Goal: Register for event/course

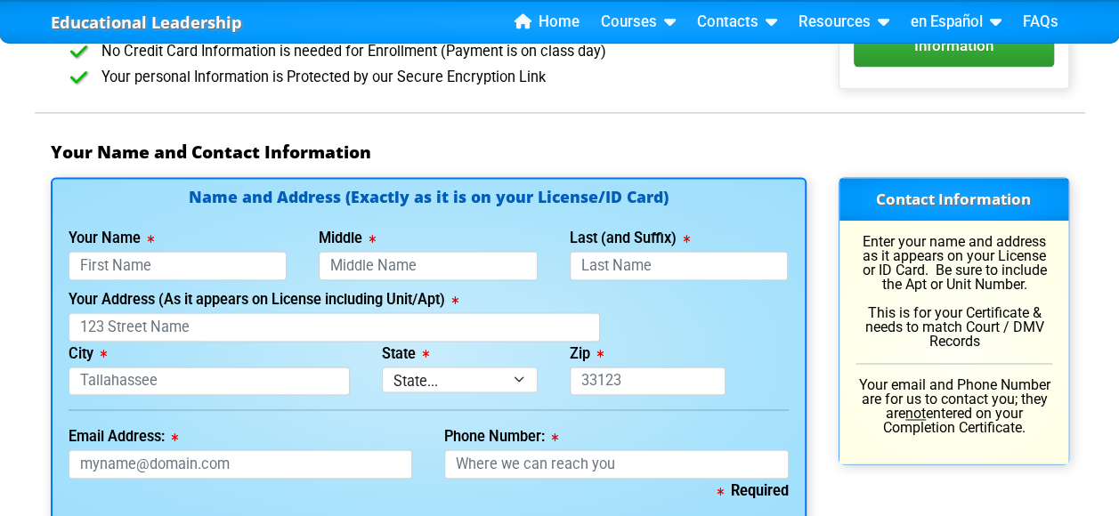
scroll to position [1157, 0]
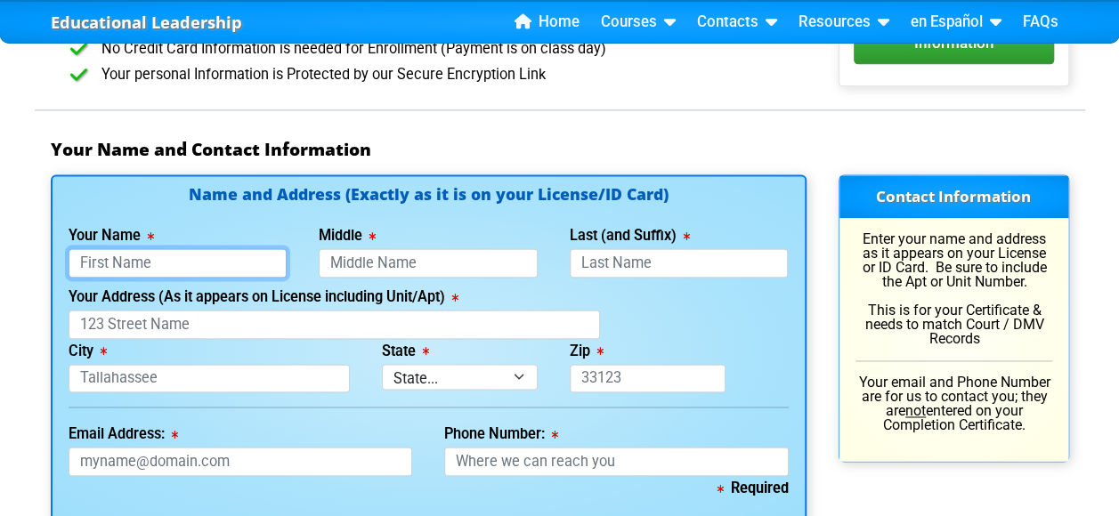
click at [239, 260] on input "Your Name" at bounding box center [178, 262] width 219 height 29
click at [242, 263] on input "Your Name" at bounding box center [178, 262] width 219 height 29
type input "[PERSON_NAME]"
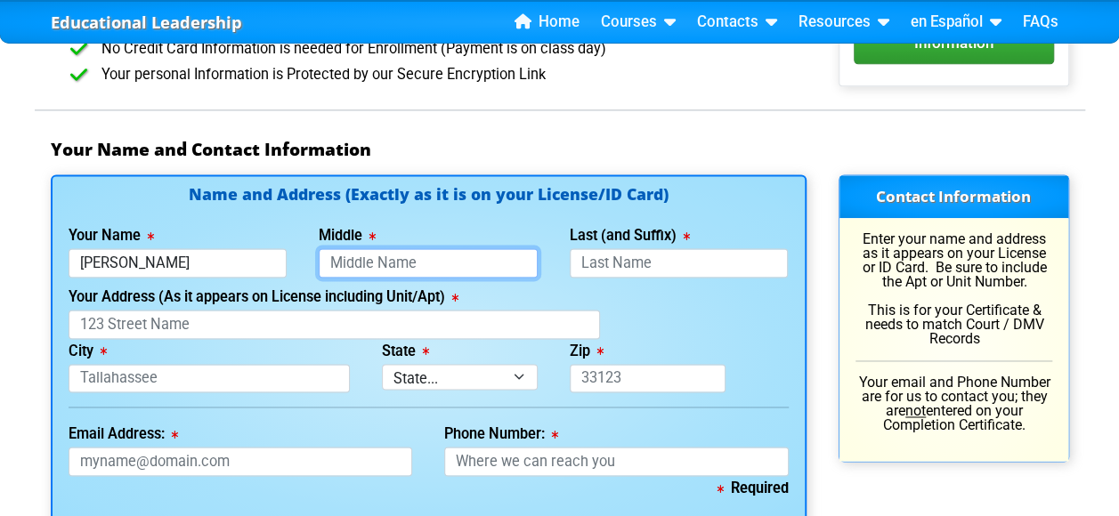
click at [345, 263] on input "Middle" at bounding box center [428, 262] width 219 height 29
type input "a"
type input "[PERSON_NAME]"
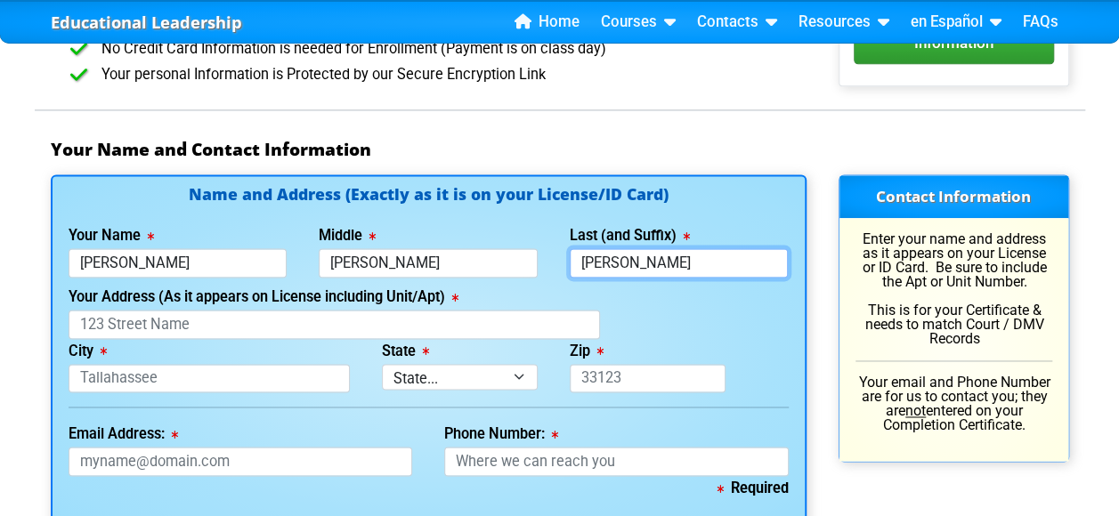
type input "[PERSON_NAME]"
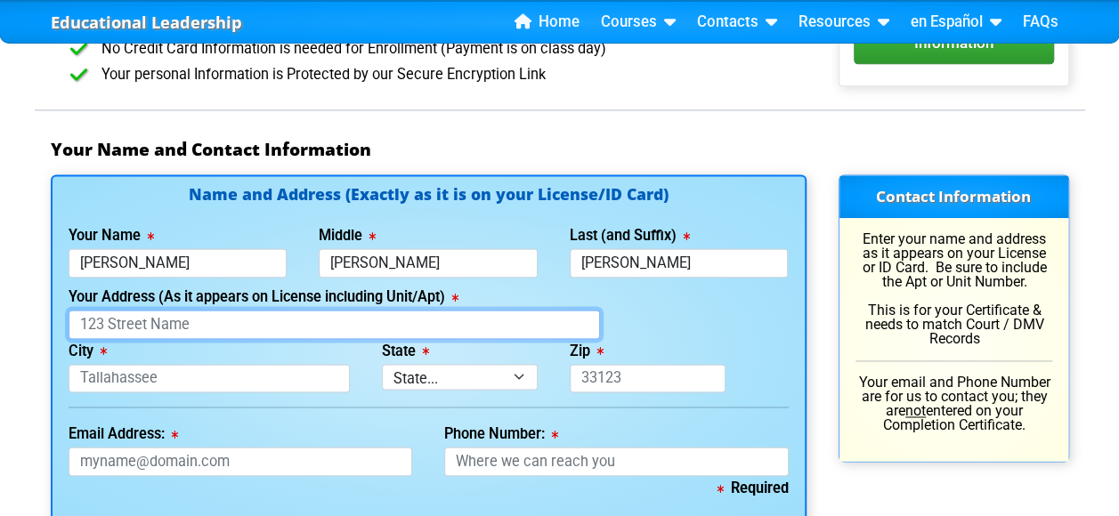
click at [206, 323] on input "Your Address (As it appears on License including Unit/Apt)" at bounding box center [335, 324] width 532 height 29
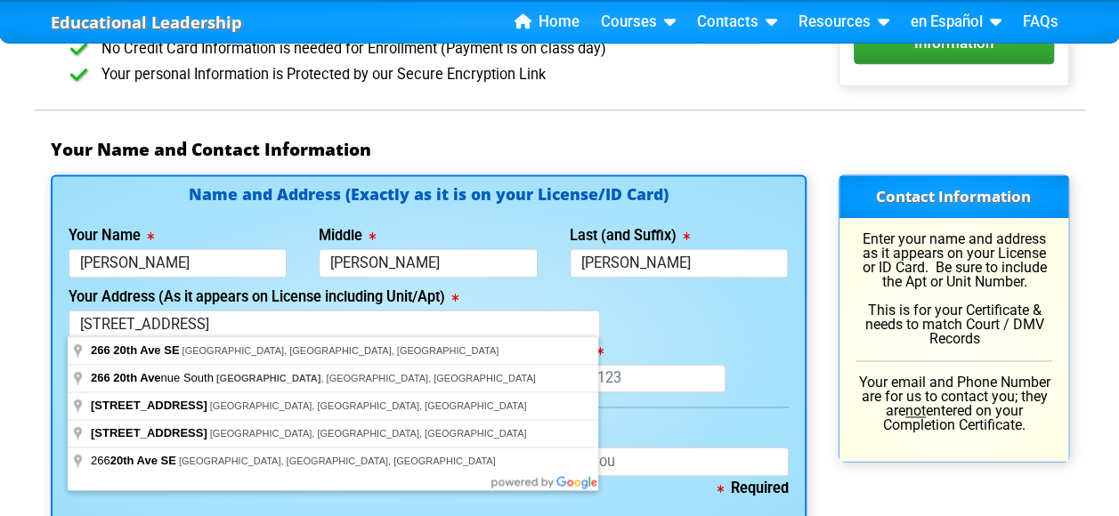
type input "[STREET_ADDRESS]"
type input "[GEOGRAPHIC_DATA]"
select select "{"fullName":"[US_STATE]","abbreviation":"FL","uniqueId":"1d559909-6cf0-4a4d-848…"
type input "33705"
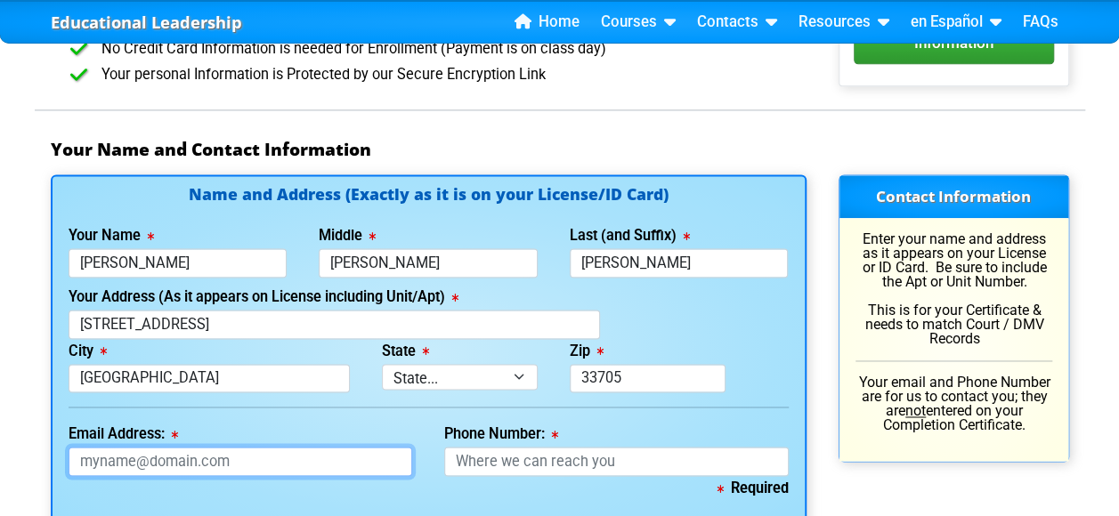
click at [330, 461] on input "Email Address:" at bounding box center [241, 461] width 344 height 29
type input "[EMAIL_ADDRESS][DOMAIN_NAME]"
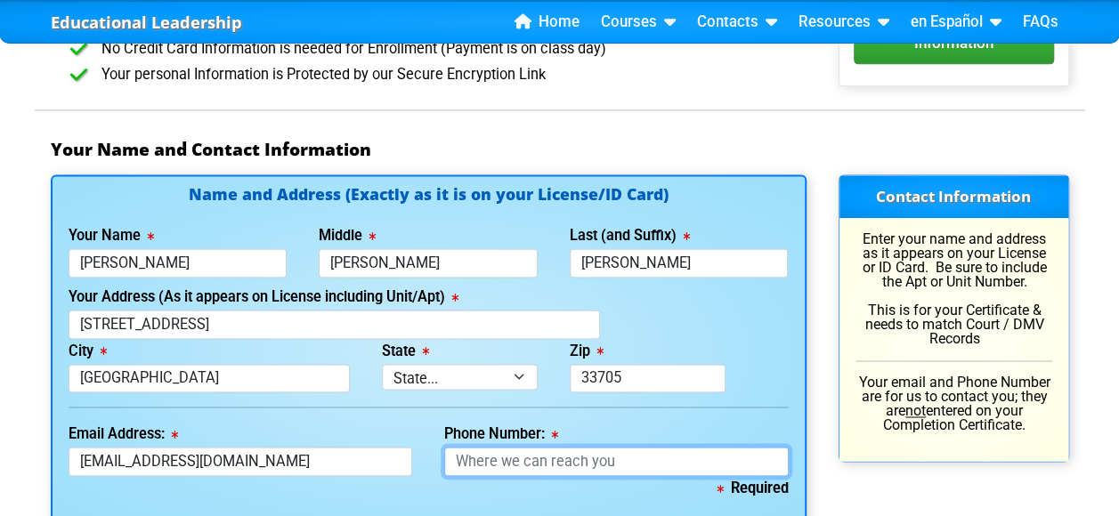
click at [582, 454] on input "Phone Number:" at bounding box center [616, 461] width 344 height 29
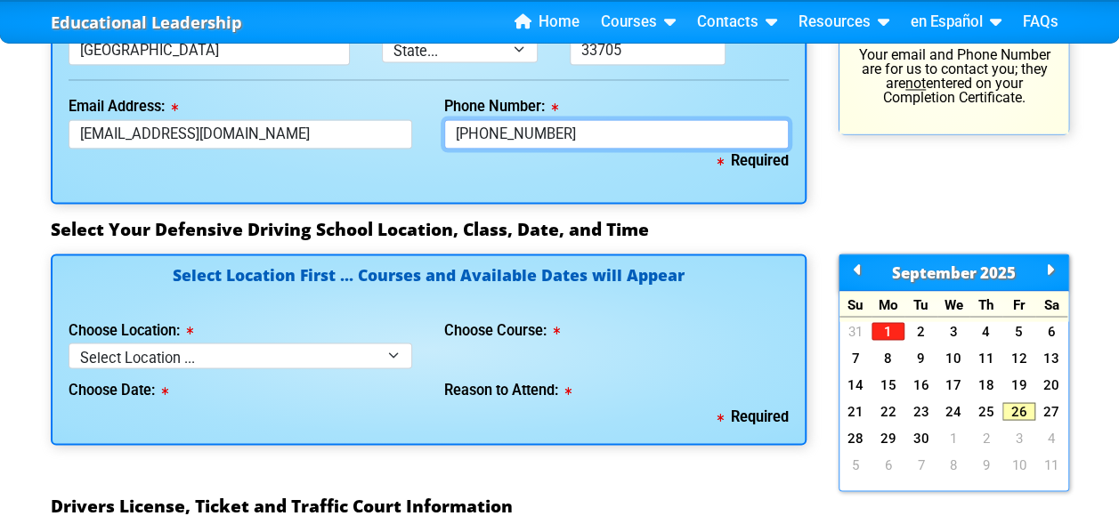
scroll to position [1513, 0]
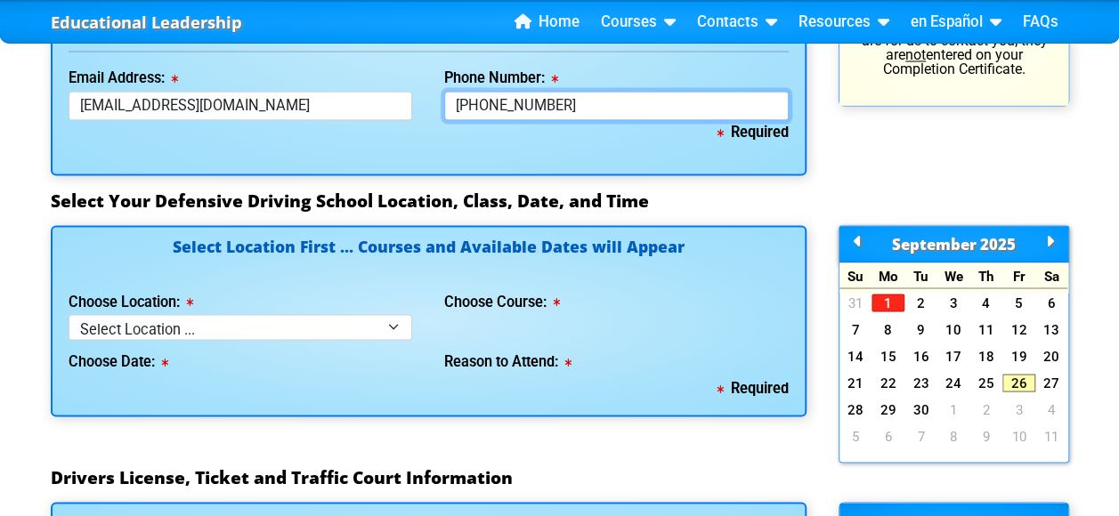
type input "[PHONE_NUMBER]"
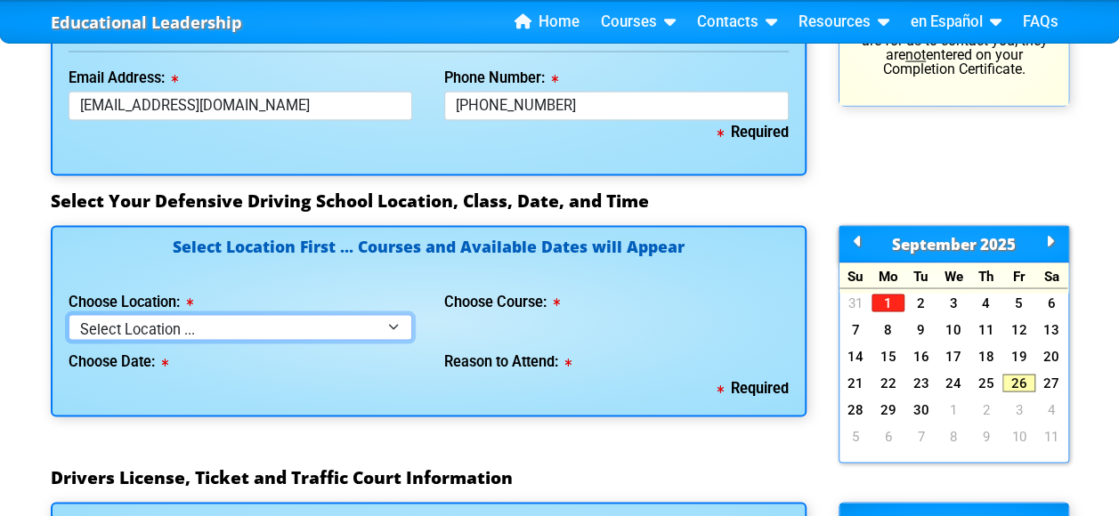
click at [391, 316] on select "Select Location ... Tampa Orlando Kissimmee [GEOGRAPHIC_DATA] - en español [GEO…" at bounding box center [241, 327] width 344 height 26
select select "2"
click at [69, 314] on select "Select Location ... Tampa Orlando Kissimmee [GEOGRAPHIC_DATA] - en español [GEO…" at bounding box center [241, 327] width 344 height 26
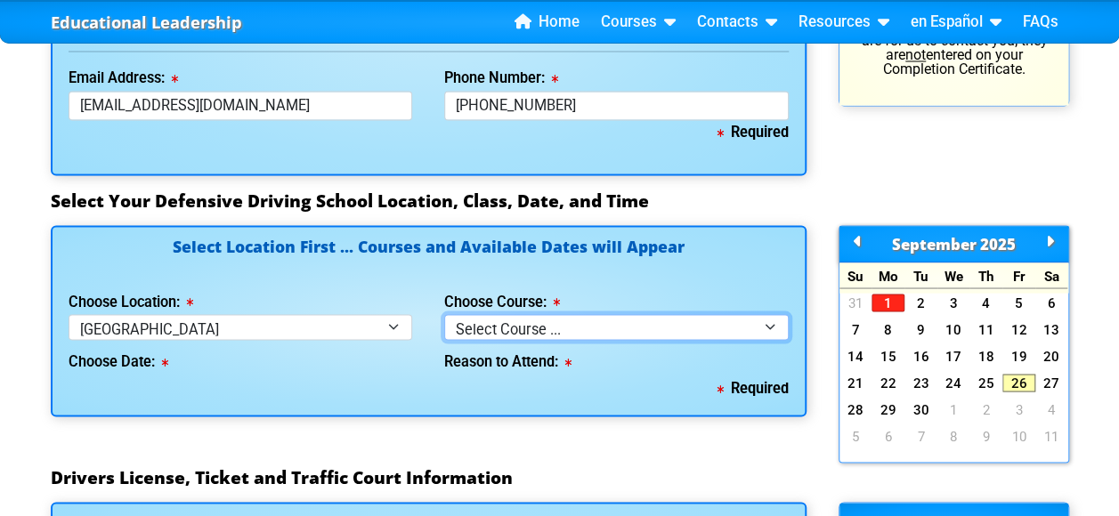
click at [765, 324] on select "Select Course ... 4 Hour BDI Class (Basic Course & TCAC) 4 Hour Under 25 Class …" at bounding box center [616, 327] width 344 height 26
select select "1"
click at [444, 314] on select "Select Course ... 4 Hour BDI Class (Basic Course & TCAC) 4 Hour Under 25 Class …" at bounding box center [616, 327] width 344 height 26
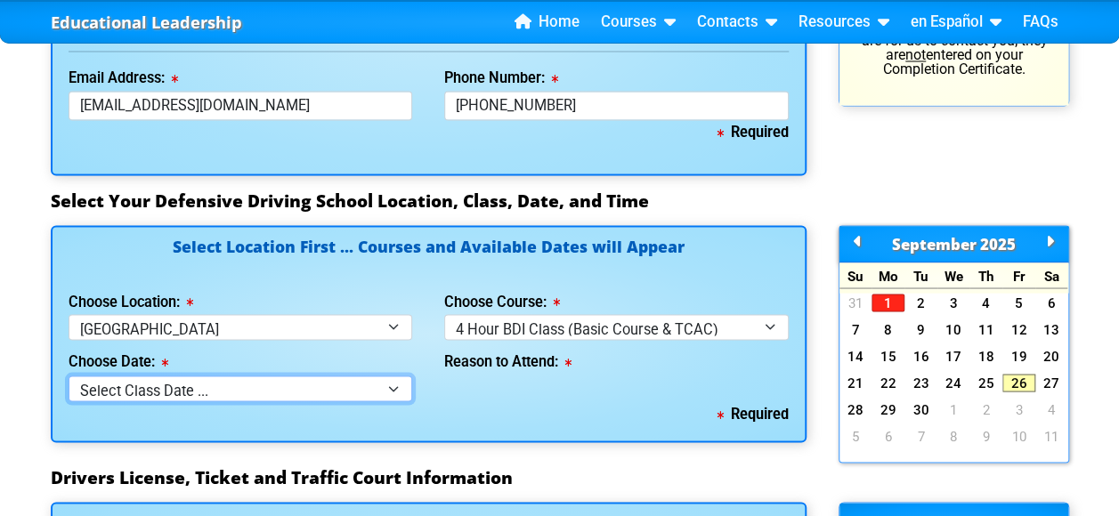
click at [402, 385] on select "Select Class Date ... [DATE] -- ([DATE] from 10:00am-2:00pm) [DATE] -- ([DATE] …" at bounding box center [241, 389] width 344 height 26
select select "[DATE], 8"
click at [69, 376] on select "Select Class Date ... [DATE] -- ([DATE] from 10:00am-2:00pm) [DATE] -- ([DATE] …" at bounding box center [241, 389] width 344 height 26
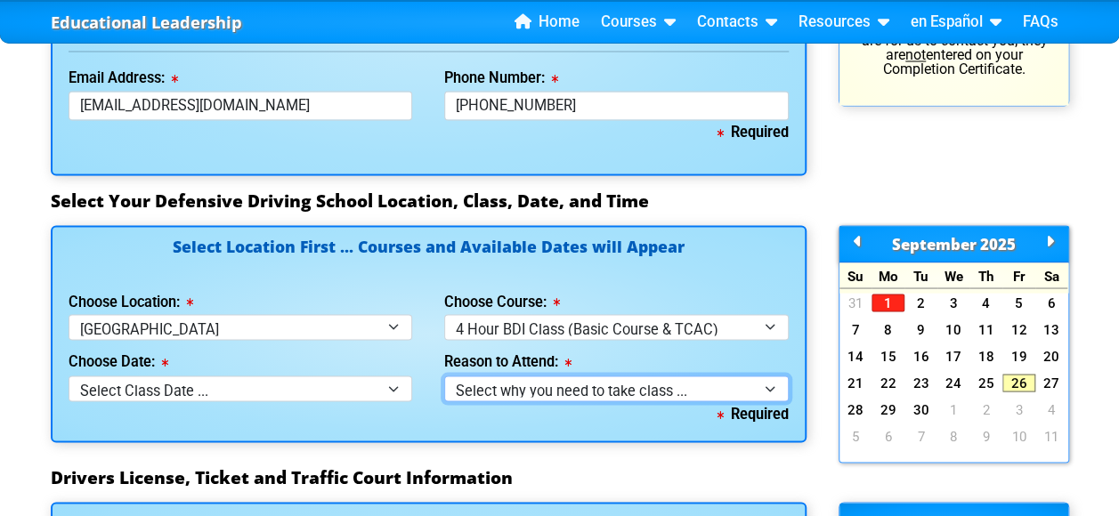
click at [768, 379] on select "Select why you need to take class ... Election for Traffic Ticket (No Points) C…" at bounding box center [616, 389] width 344 height 26
select select "BDI - Election for Traffic Ticket"
click at [444, 376] on select "Select why you need to take class ... Election for Traffic Ticket (No Points) C…" at bounding box center [616, 389] width 344 height 26
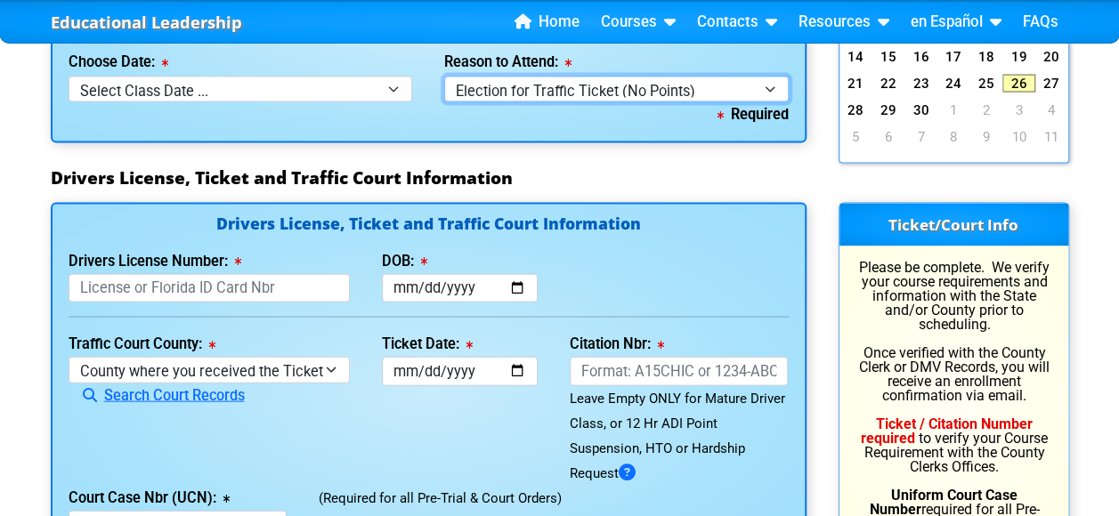
scroll to position [1869, 0]
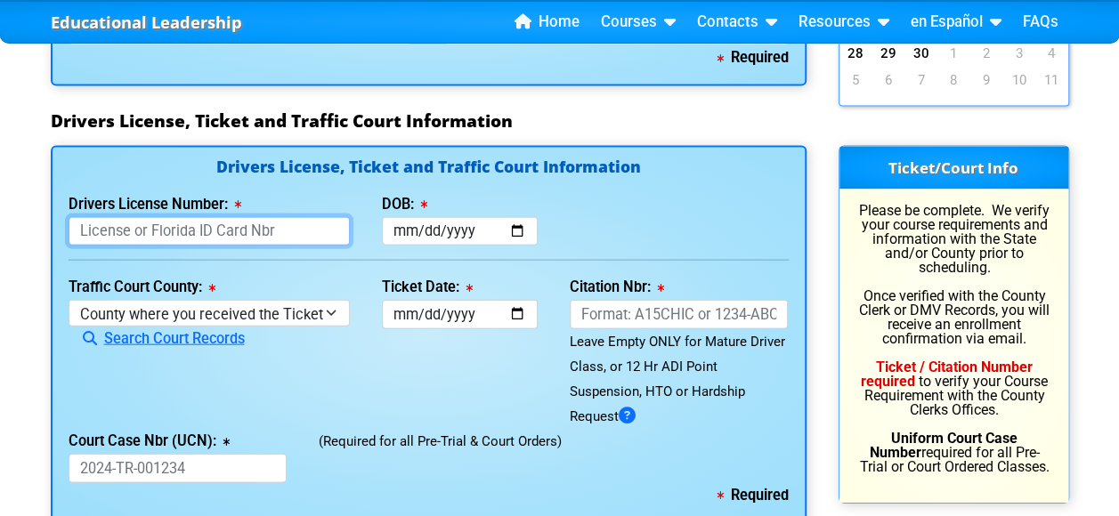
click at [297, 235] on input "Drivers License Number:" at bounding box center [209, 231] width 281 height 29
type input "a"
type input "A623241643260"
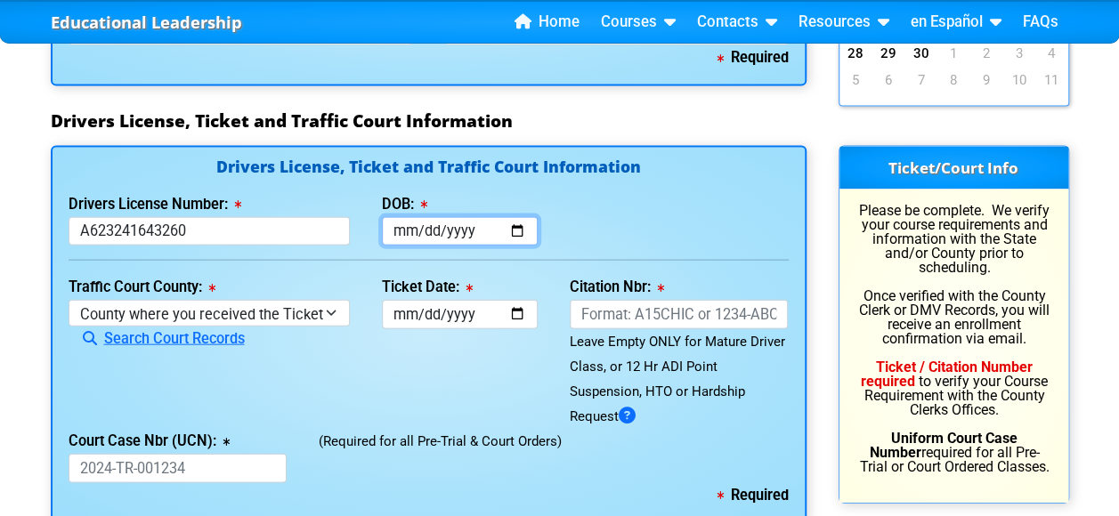
click at [430, 226] on input "DOB:" at bounding box center [460, 231] width 156 height 29
click at [400, 224] on input "DOB:" at bounding box center [460, 231] width 156 height 29
type input "0001-09-09"
click at [420, 224] on input "0001-09-09" at bounding box center [460, 231] width 156 height 29
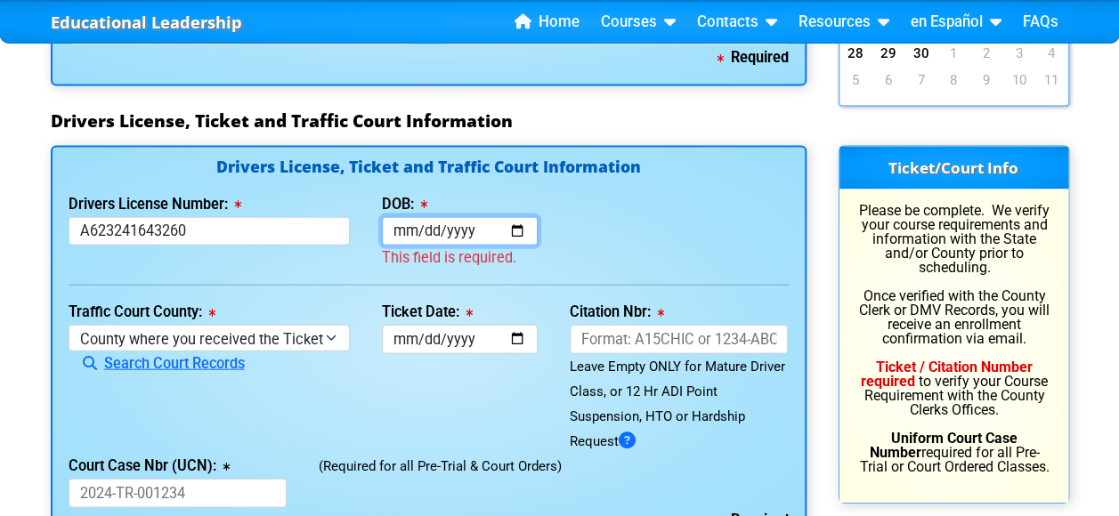
type input "0001-09-06"
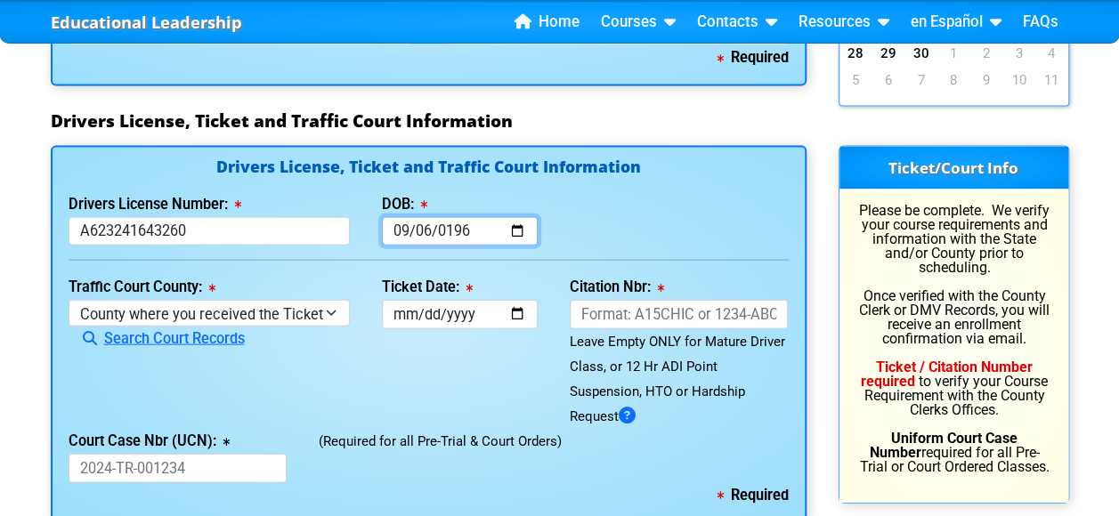
type input "[DATE]"
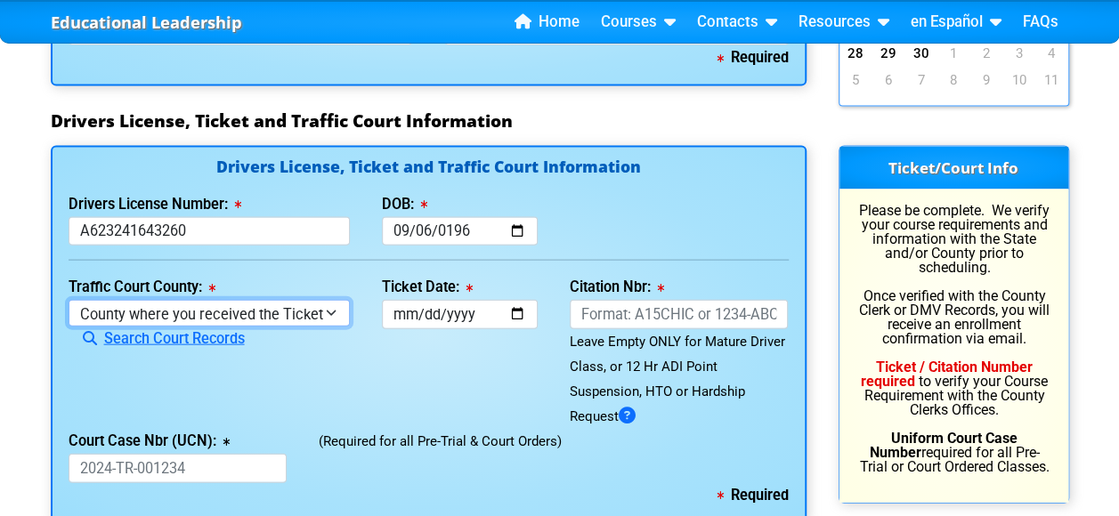
click at [324, 311] on select "County where you received the Ticket Out of State Out of State - [US_STATE] Out…" at bounding box center [209, 313] width 281 height 26
select select "{"countyName":"Pinellas","state":"[US_STATE]","uniqueId":"7c9cc234-d9fd-4e38-bf…"
click at [69, 300] on select "County where you received the Ticket Out of State Out of State - [US_STATE] Out…" at bounding box center [209, 313] width 281 height 26
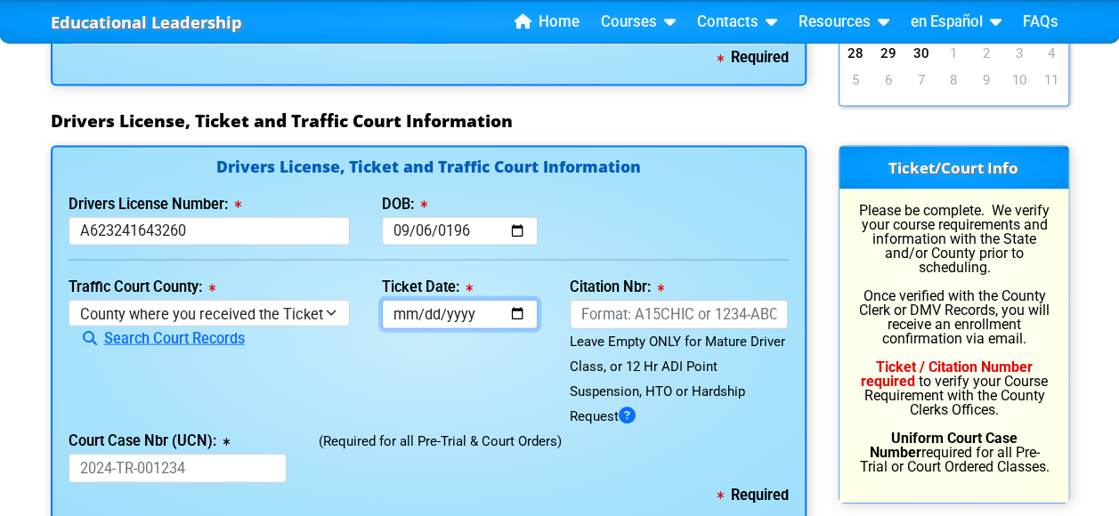
click at [396, 311] on input "Ticket Date:" at bounding box center [460, 314] width 156 height 29
type input "[DATE]"
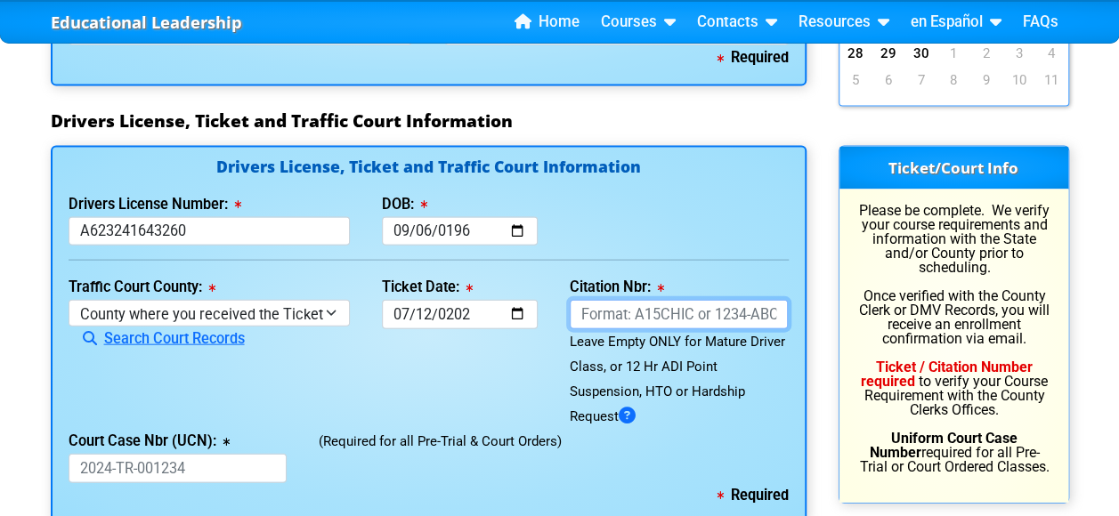
click at [621, 317] on input "Citation Nbr:" at bounding box center [678, 314] width 219 height 29
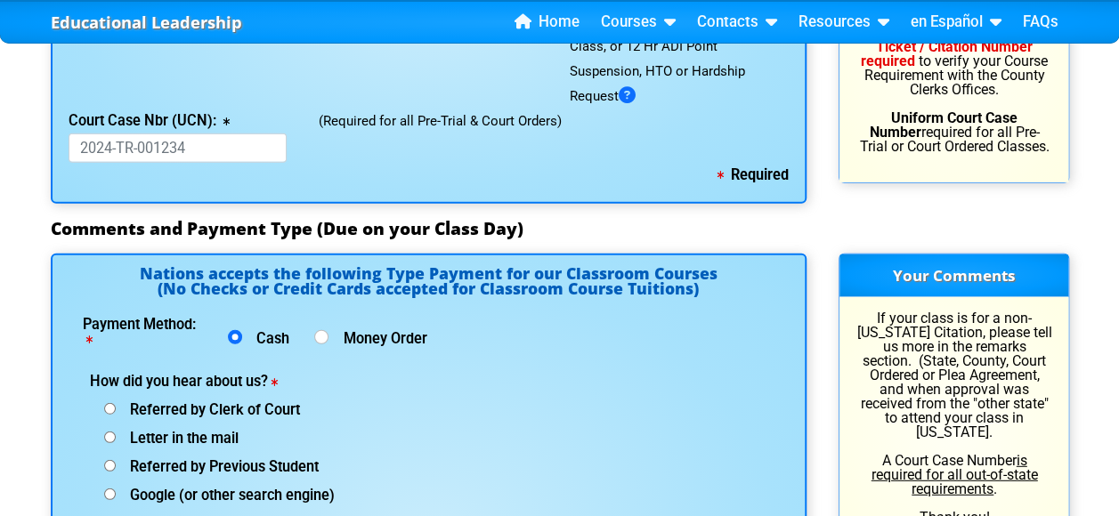
scroll to position [2225, 0]
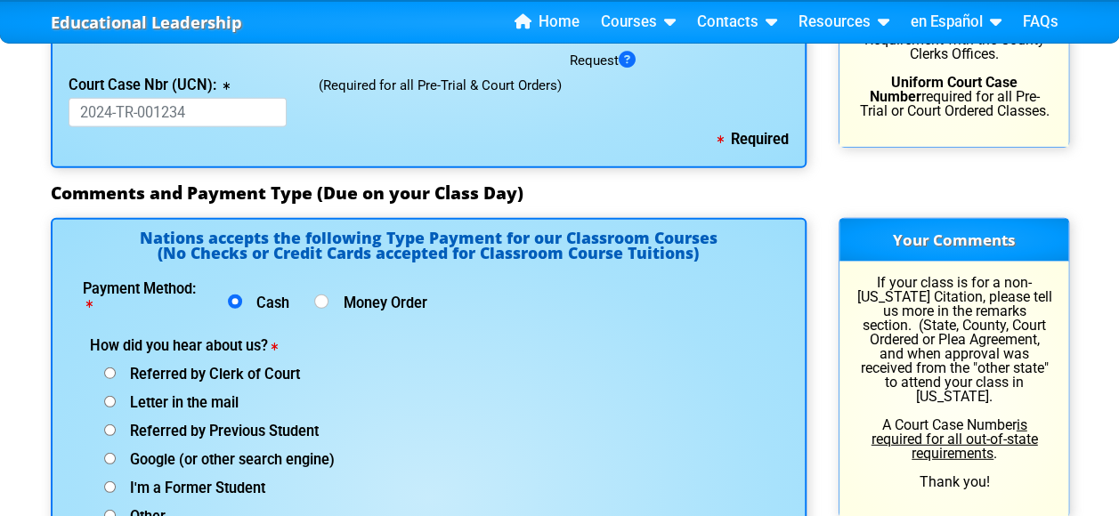
type input "ALL98ME"
click at [110, 397] on input "Letter in the mail" at bounding box center [110, 402] width 12 height 12
radio input "true"
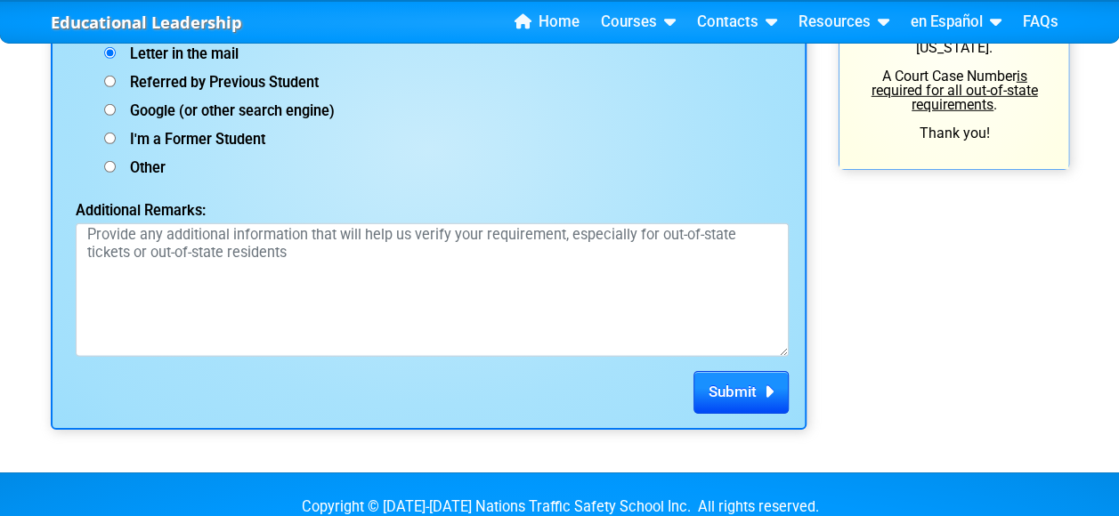
scroll to position [2669, 0]
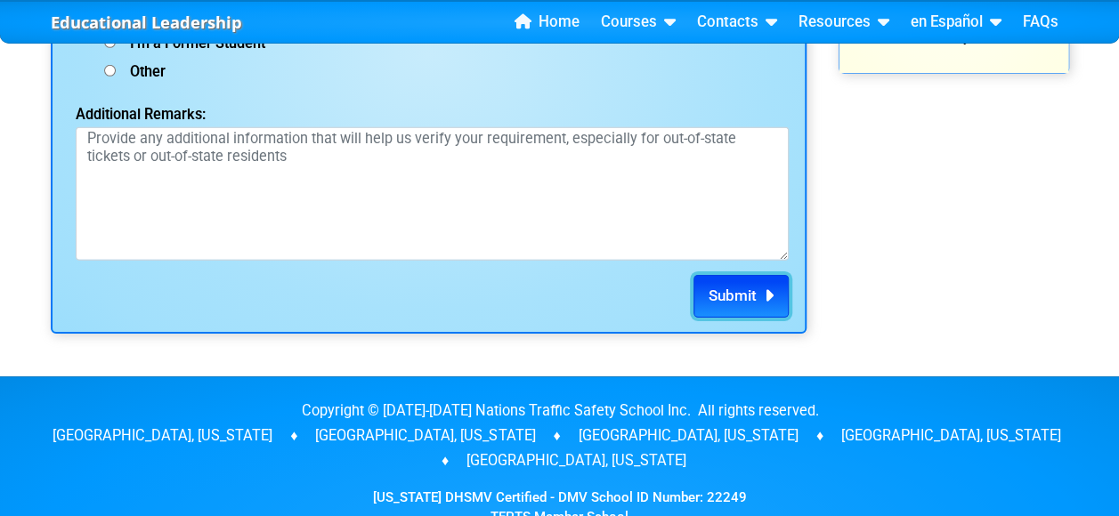
click at [749, 287] on span "Submit" at bounding box center [732, 296] width 48 height 18
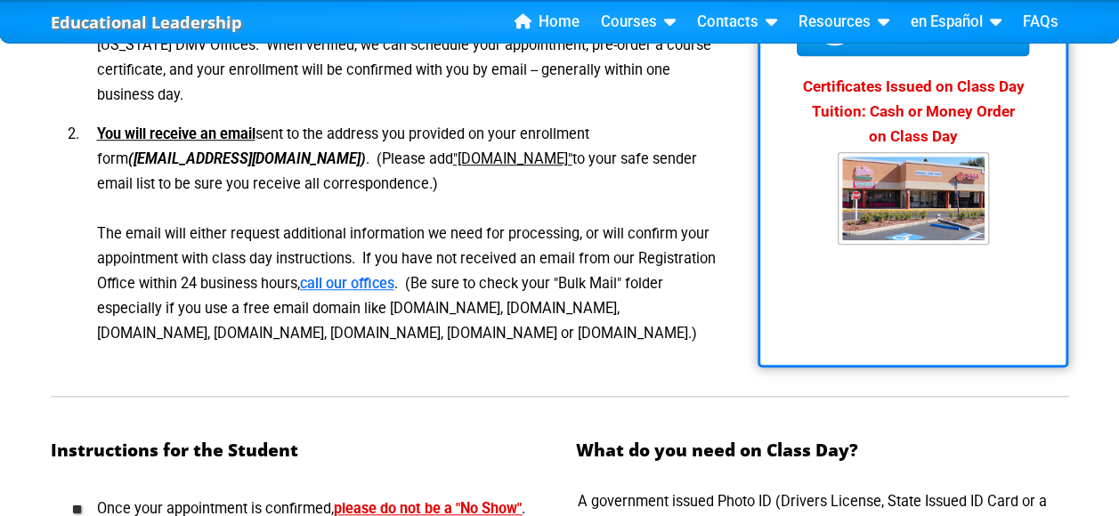
scroll to position [267, 0]
